Goal: Task Accomplishment & Management: Use online tool/utility

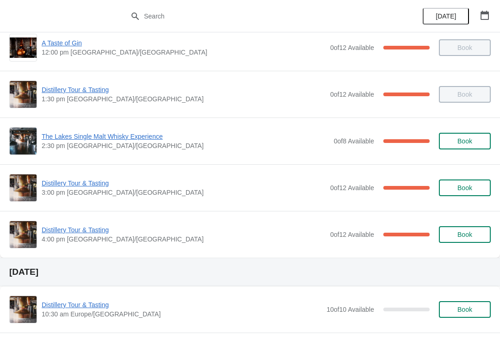
scroll to position [110, 0]
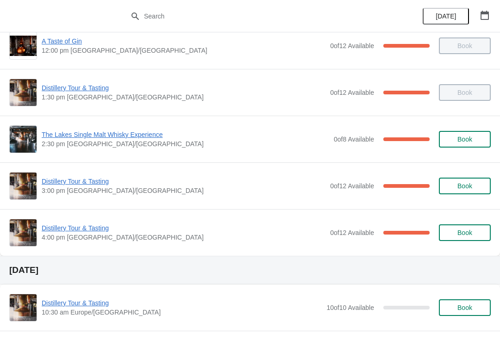
click at [80, 182] on span "Distillery Tour & Tasting" at bounding box center [184, 181] width 284 height 9
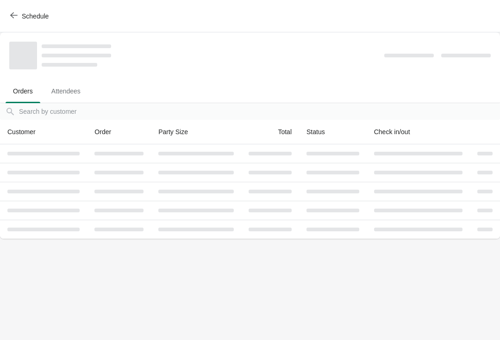
scroll to position [0, 0]
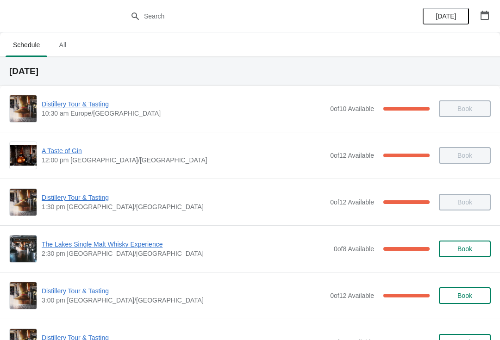
click at [67, 292] on span "Distillery Tour & Tasting" at bounding box center [184, 290] width 284 height 9
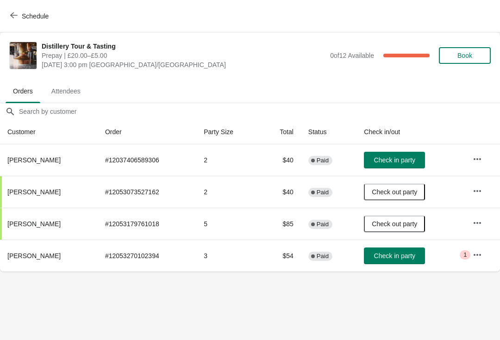
click at [405, 260] on span "Check in party" at bounding box center [394, 255] width 41 height 7
click at [470, 255] on button "button" at bounding box center [477, 255] width 17 height 17
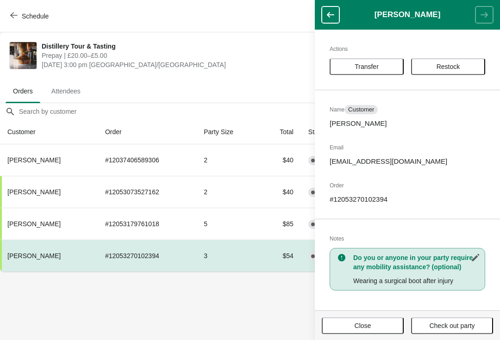
click at [370, 330] on button "Close" at bounding box center [362, 325] width 82 height 17
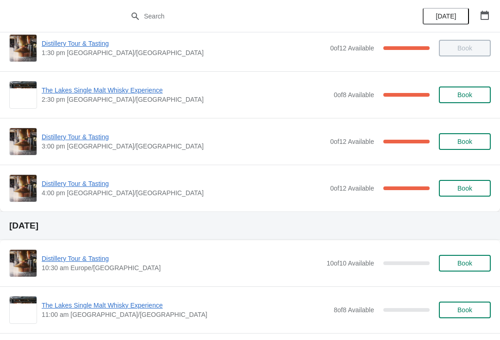
scroll to position [152, 0]
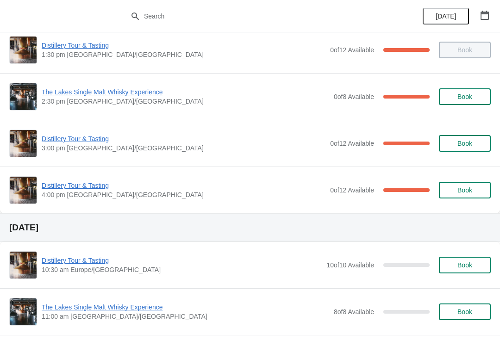
click at [29, 188] on img at bounding box center [23, 190] width 27 height 27
click at [63, 187] on span "Distillery Tour & Tasting" at bounding box center [184, 185] width 284 height 9
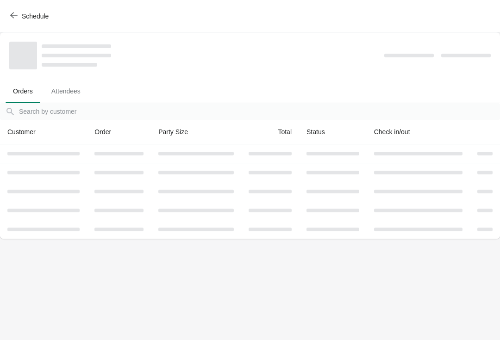
scroll to position [0, 0]
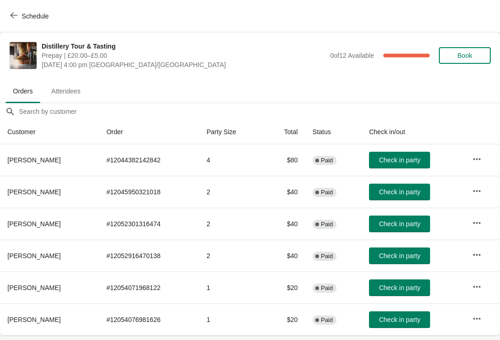
click at [389, 189] on span "Check in party" at bounding box center [398, 191] width 41 height 7
